Goal: Information Seeking & Learning: Learn about a topic

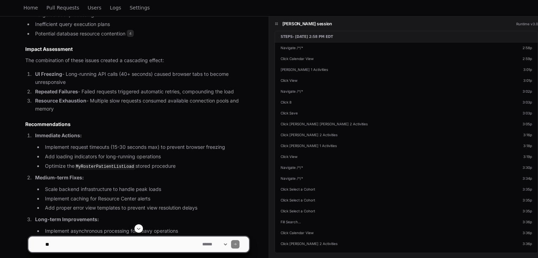
scroll to position [674, 0]
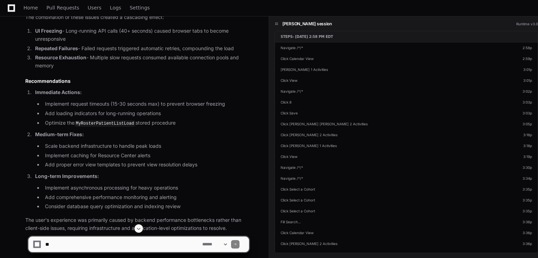
click at [111, 120] on code "MyRosterPatientListLoad" at bounding box center [104, 123] width 61 height 6
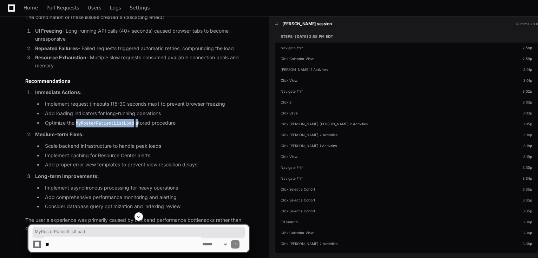
click at [111, 120] on code "MyRosterPatientListLoad" at bounding box center [104, 123] width 61 height 6
copy li "MyRosterPatientListLoad"
click at [117, 131] on p "Medium-term Fixes:" at bounding box center [142, 135] width 214 height 8
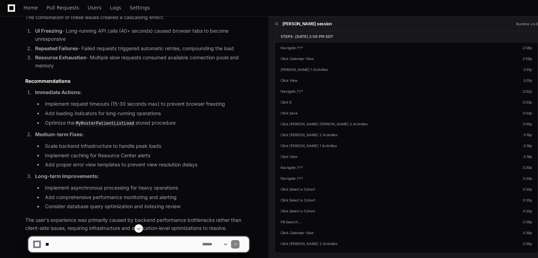
click at [109, 120] on code "MyRosterPatientListLoad" at bounding box center [104, 123] width 61 height 6
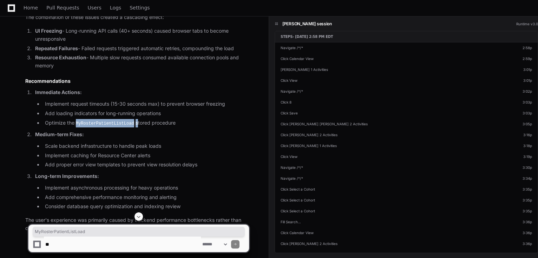
click at [109, 120] on code "MyRosterPatientListLoad" at bounding box center [104, 123] width 61 height 6
copy li "MyRosterPatientListLoad"
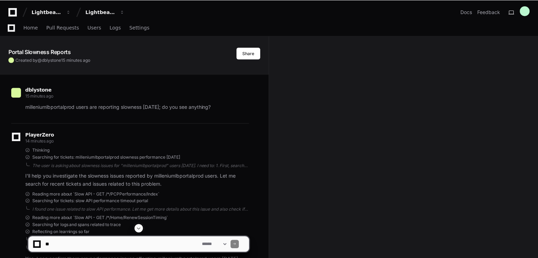
scroll to position [202, 0]
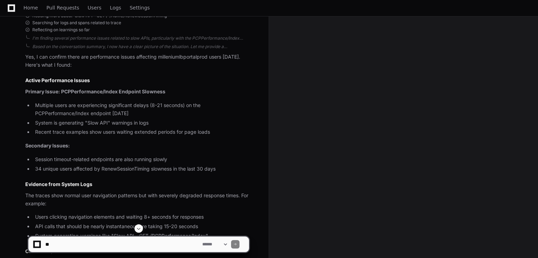
click at [87, 91] on strong "Primary Issue: PCPPerformance/Index Endpoint Slowness" at bounding box center [95, 92] width 140 height 6
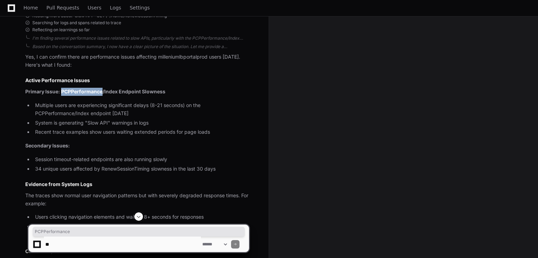
copy strong "PCPPerformance"
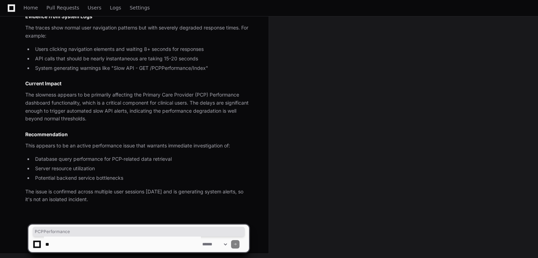
scroll to position [371, 0]
